Goal: Task Accomplishment & Management: Manage account settings

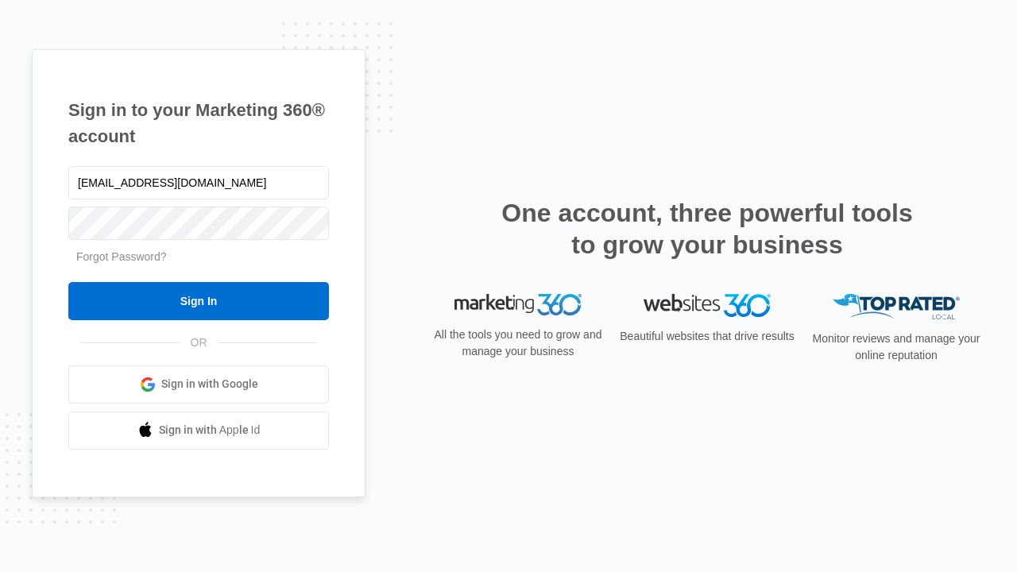
type input "[EMAIL_ADDRESS][DOMAIN_NAME]"
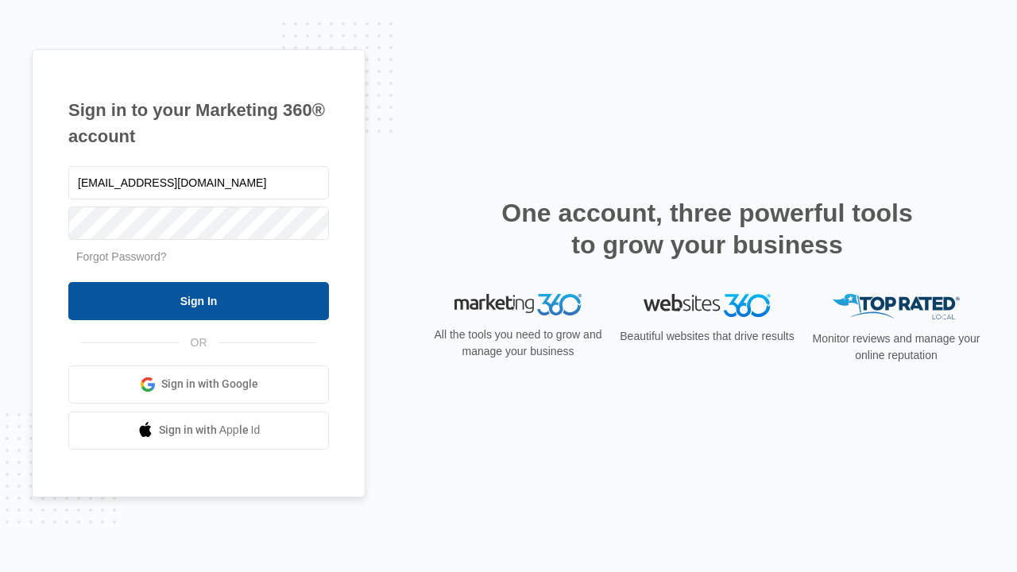
click at [199, 300] on input "Sign In" at bounding box center [198, 301] width 260 height 38
